Goal: Information Seeking & Learning: Find specific page/section

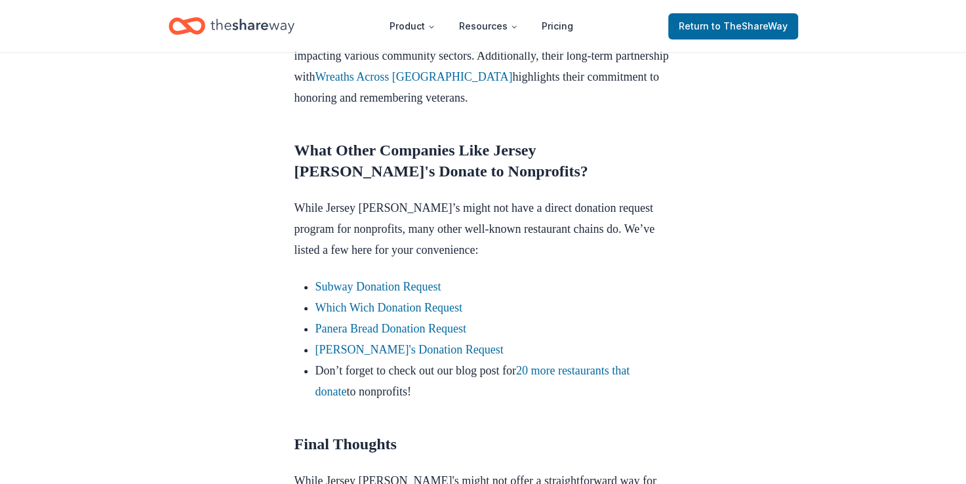
scroll to position [1181, 0]
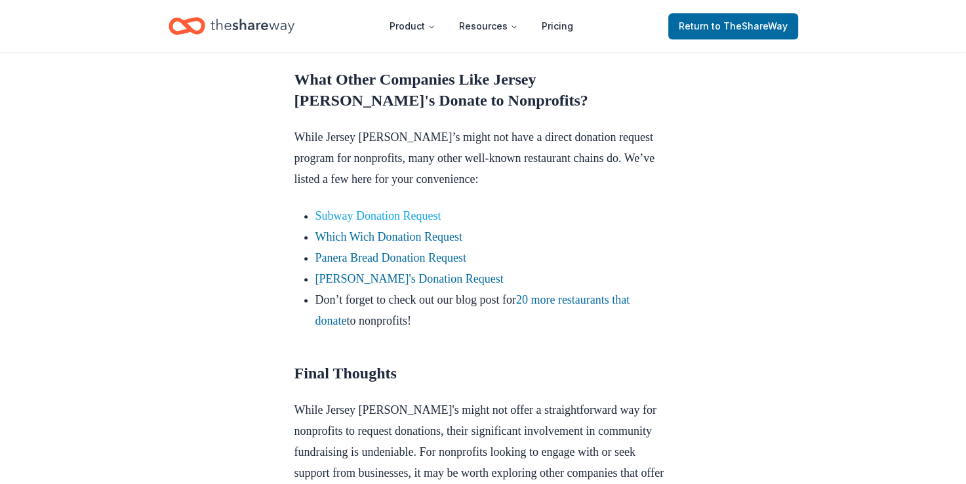
click at [387, 209] on link "Subway Donation Request" at bounding box center [379, 215] width 126 height 13
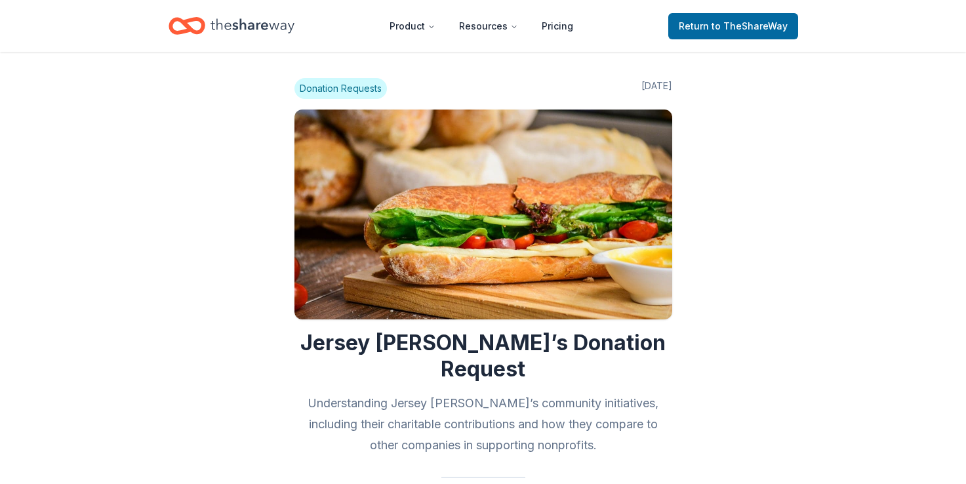
scroll to position [1114, 0]
